Goal: Task Accomplishment & Management: Use online tool/utility

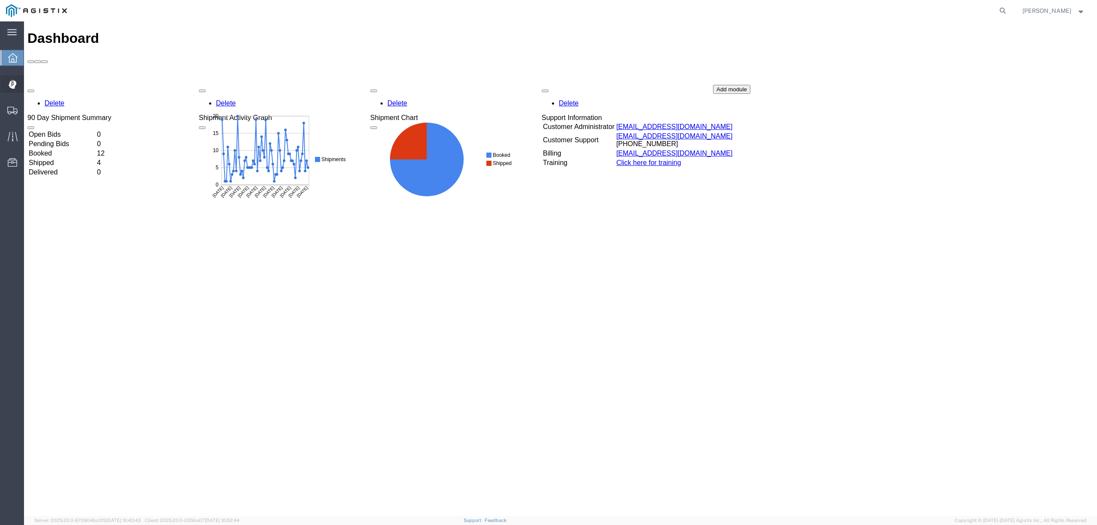
click at [30, 84] on span "Dispatch Manager" at bounding box center [27, 83] width 6 height 17
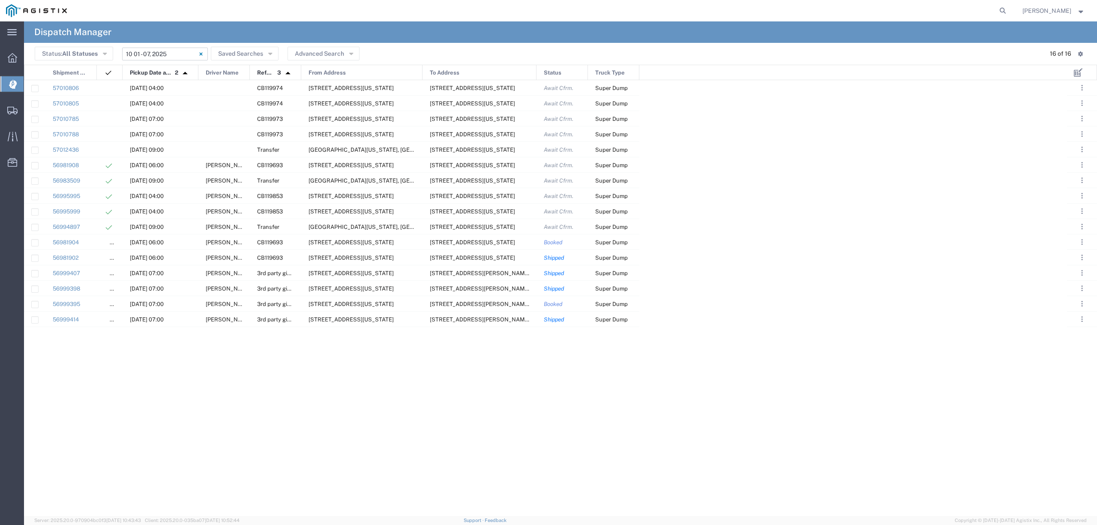
click at [153, 54] on input "[DATE] - [DATE]" at bounding box center [165, 54] width 86 height 13
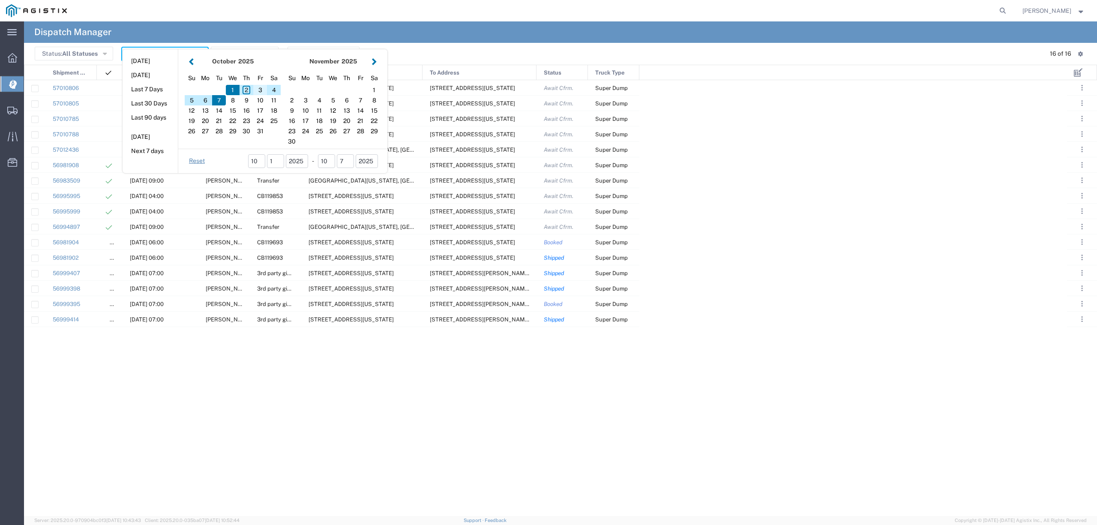
click at [261, 88] on div "3" at bounding box center [260, 90] width 14 height 10
type input "[DATE]"
type input "[DATE] - [DATE]"
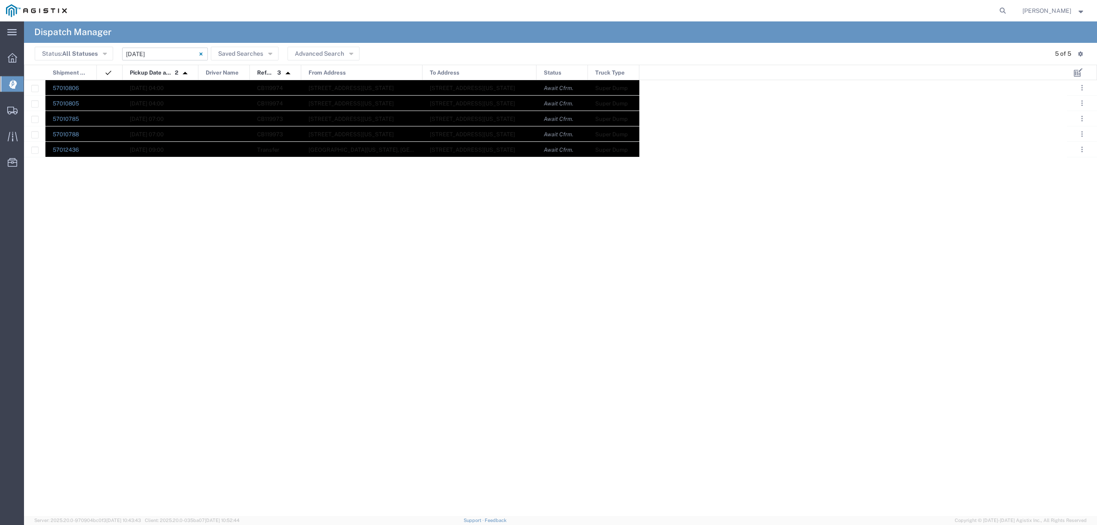
drag, startPoint x: 77, startPoint y: 84, endPoint x: 61, endPoint y: 218, distance: 135.1
click at [607, 165] on div "57010806 [DATE] 04:00 CB119974 [STREET_ADDRESS][US_STATE] [STREET_ADDRESS][US_S…" at bounding box center [545, 298] width 1043 height 436
